Goal: Task Accomplishment & Management: Complete application form

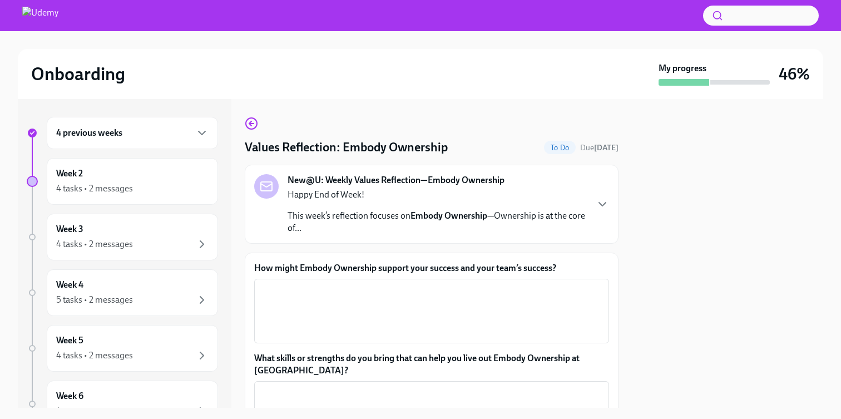
scroll to position [160, 0]
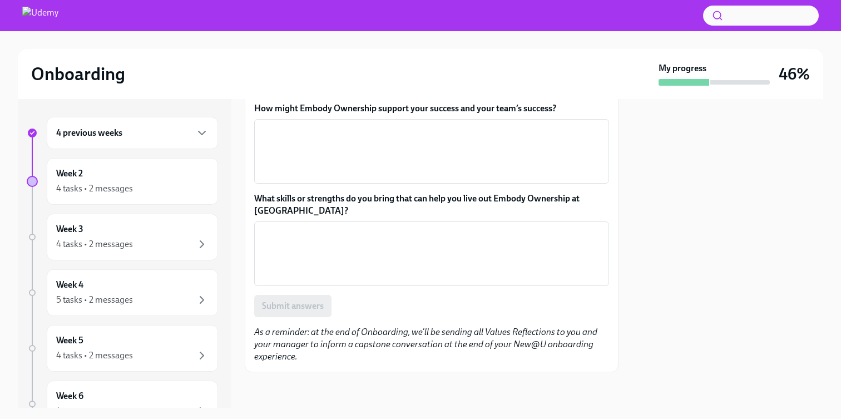
click at [120, 187] on div "4 tasks • 2 messages" at bounding box center [94, 188] width 77 height 12
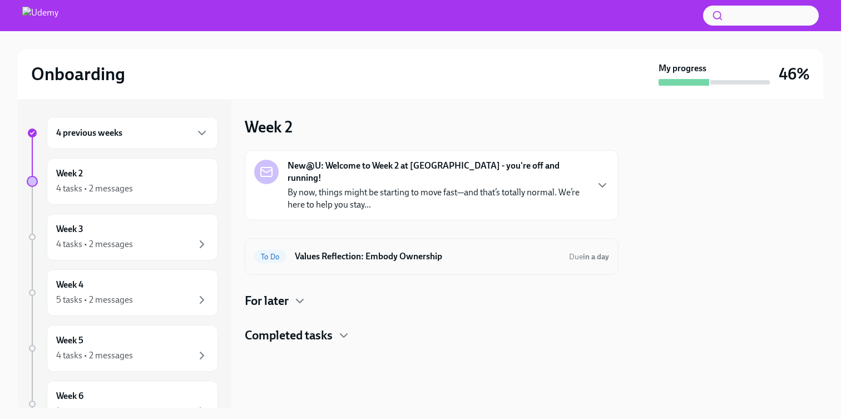
click at [424, 250] on h6 "Values Reflection: Embody Ownership" at bounding box center [427, 256] width 265 height 12
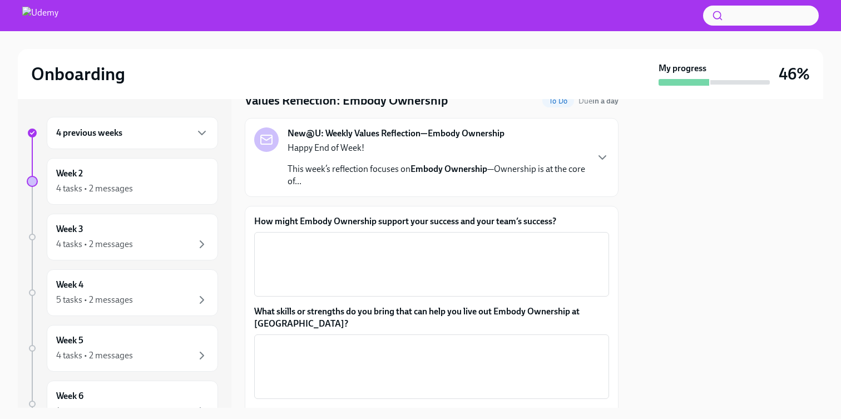
scroll to position [68, 0]
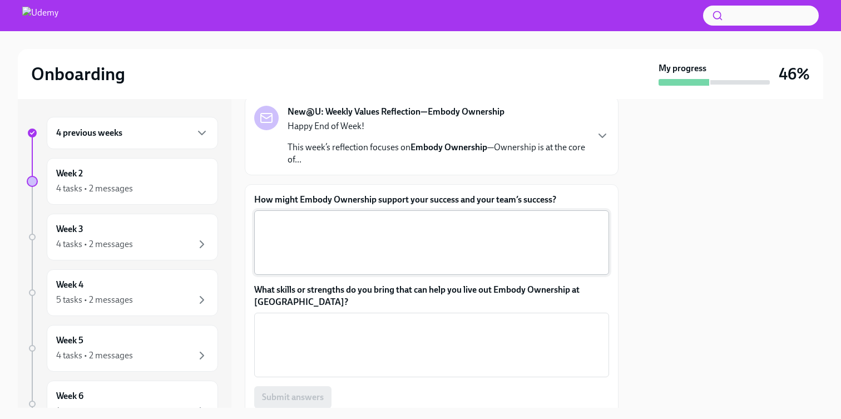
click at [408, 253] on textarea "How might Embody Ownership support your success and your team’s success?" at bounding box center [431, 242] width 341 height 53
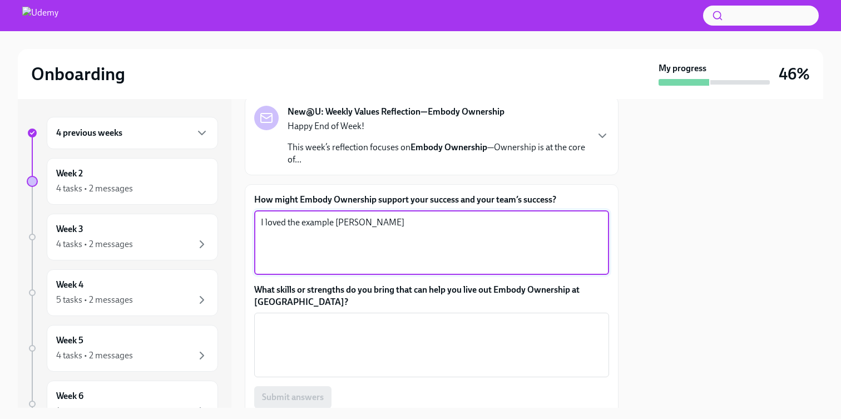
click at [415, 224] on textarea "I loved the example [PERSON_NAME]" at bounding box center [431, 242] width 341 height 53
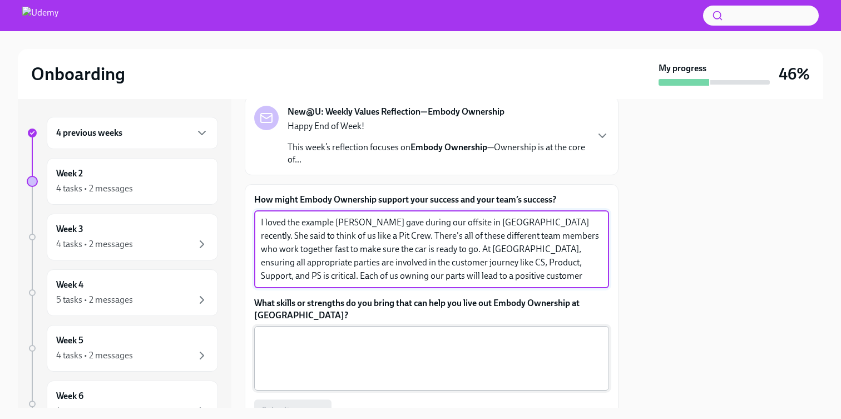
type textarea "I loved the example [PERSON_NAME] gave during our offsite in [GEOGRAPHIC_DATA] …"
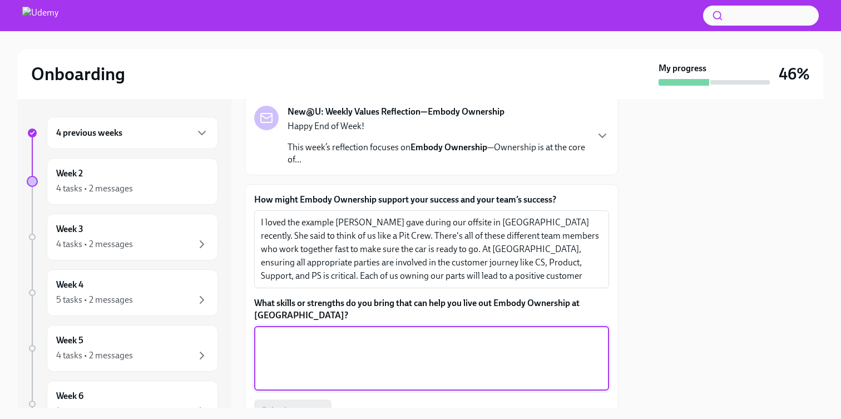
click at [391, 335] on textarea "What skills or strengths do you bring that can help you live out Embody Ownersh…" at bounding box center [431, 357] width 341 height 53
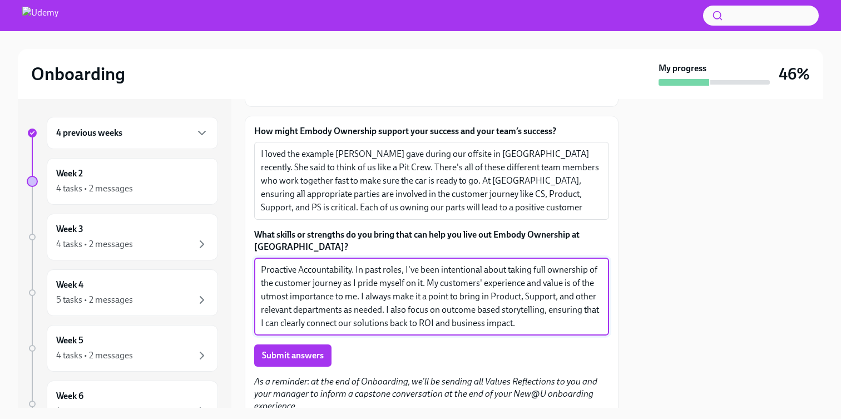
scroll to position [166, 0]
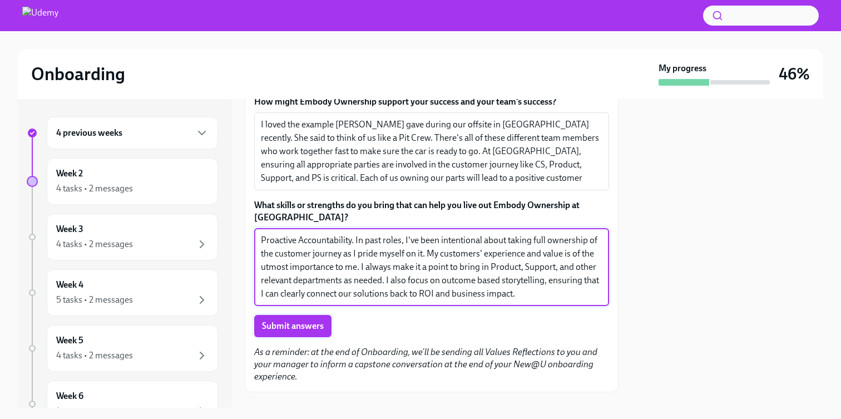
type textarea "Proactive Accountability. In past roles, I've been intentional about taking ful…"
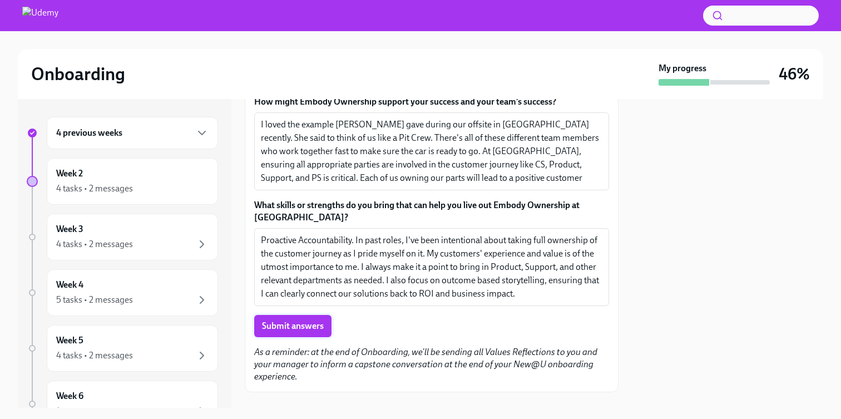
click at [324, 327] on button "Submit answers" at bounding box center [292, 326] width 77 height 22
